Goal: Transaction & Acquisition: Purchase product/service

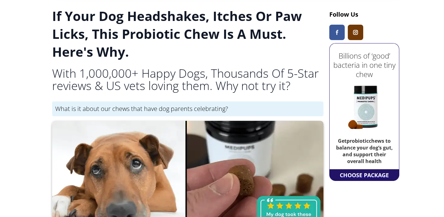
click at [359, 172] on div "CHOOSE PACKAGE" at bounding box center [364, 175] width 52 height 11
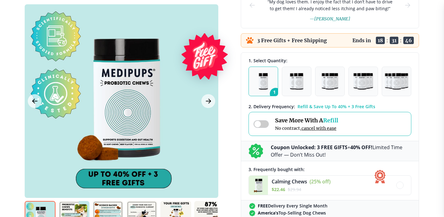
scroll to position [122, 0]
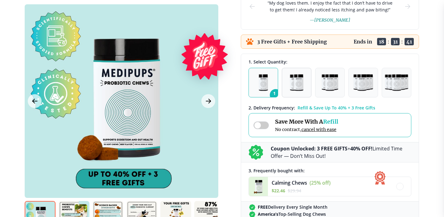
click at [295, 83] on img "button" at bounding box center [297, 82] width 14 height 17
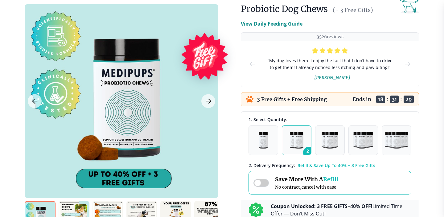
scroll to position [64, 0]
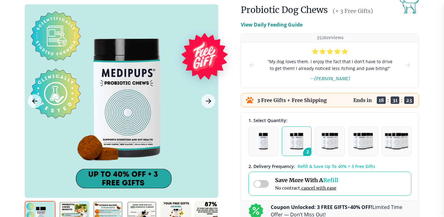
click at [276, 26] on p "View Daily Feeding Guide" at bounding box center [272, 24] width 62 height 7
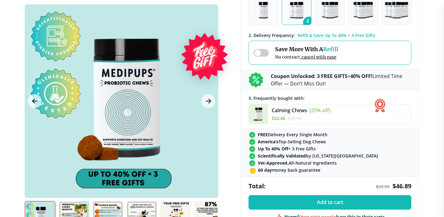
scroll to position [369, 0]
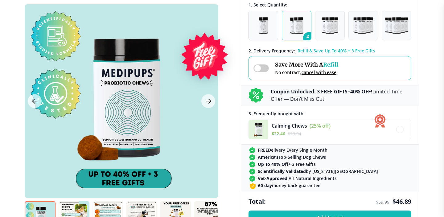
click at [258, 31] on button "1" at bounding box center [264, 26] width 30 height 30
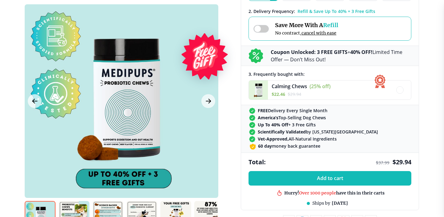
scroll to position [411, 0]
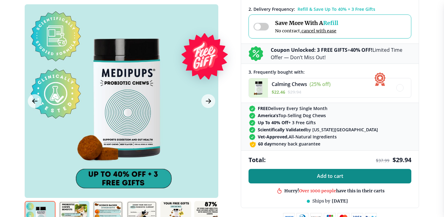
click at [275, 175] on button "Add to cart" at bounding box center [330, 176] width 163 height 14
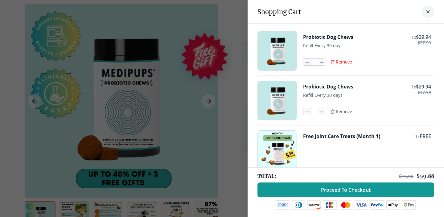
click at [343, 60] on span "Remove" at bounding box center [344, 62] width 16 height 6
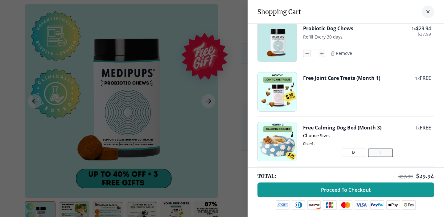
scroll to position [10, 0]
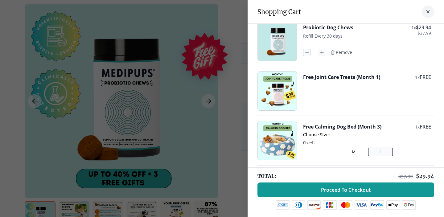
click at [374, 148] on button "L" at bounding box center [380, 152] width 25 height 8
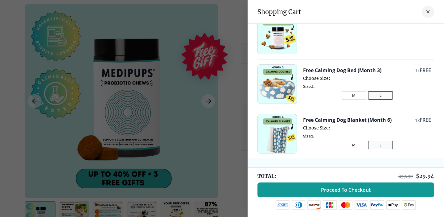
scroll to position [66, 0]
click at [381, 144] on button "L" at bounding box center [380, 145] width 25 height 8
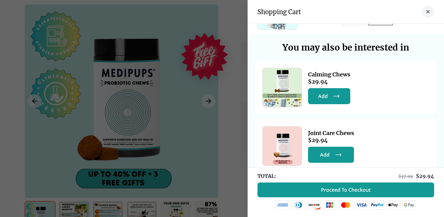
scroll to position [203, 0]
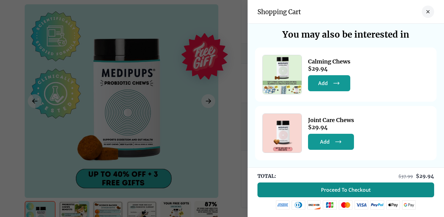
click at [346, 190] on span "Proceed To Checkout" at bounding box center [346, 190] width 50 height 6
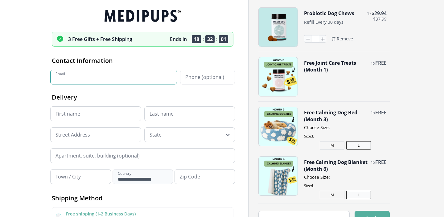
click at [68, 73] on input "Email" at bounding box center [113, 77] width 127 height 15
type input "**********"
type input "*********"
type input "******"
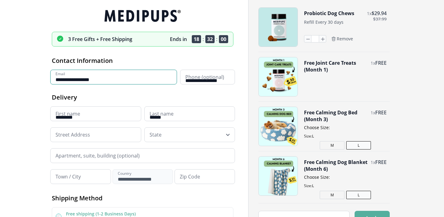
type input "**********"
type input "*****"
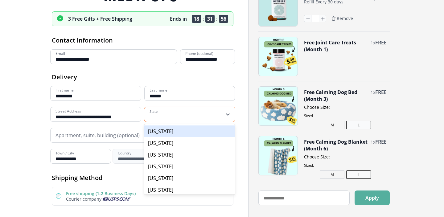
click at [183, 122] on div "[US_STATE], 1 of 55. 55 results available. Use Up and Down to choose options, p…" at bounding box center [189, 114] width 91 height 15
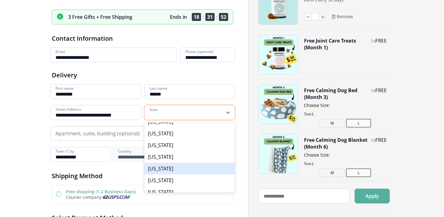
scroll to position [57, 0]
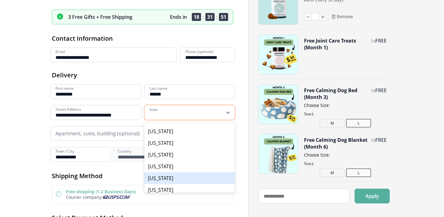
click at [168, 178] on div "[US_STATE]" at bounding box center [189, 178] width 91 height 12
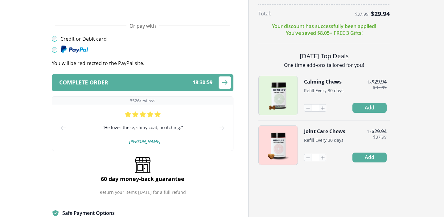
scroll to position [240, 0]
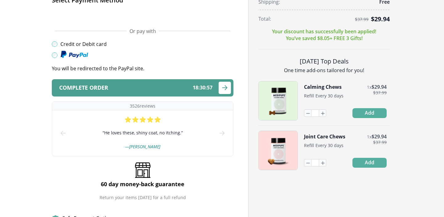
click at [155, 86] on div "Complete order 18 : 30 : 57" at bounding box center [135, 88] width 153 height 6
